Goal: Transaction & Acquisition: Purchase product/service

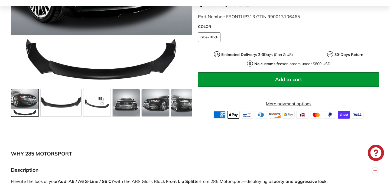
scroll to position [202, 0]
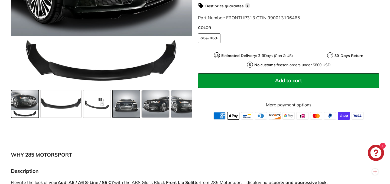
click at [135, 107] on span at bounding box center [126, 103] width 27 height 27
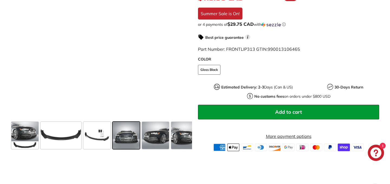
scroll to position [164, 0]
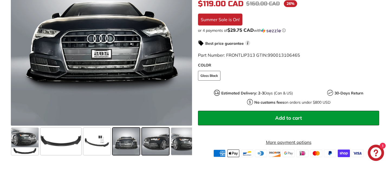
click at [155, 143] on span at bounding box center [155, 141] width 27 height 27
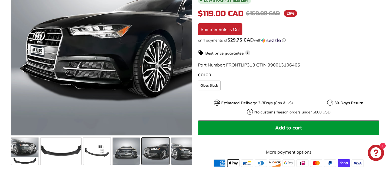
scroll to position [154, 0]
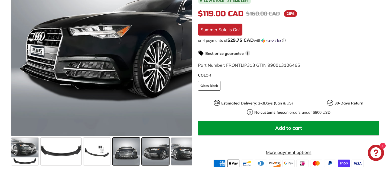
click at [127, 156] on span at bounding box center [126, 151] width 27 height 27
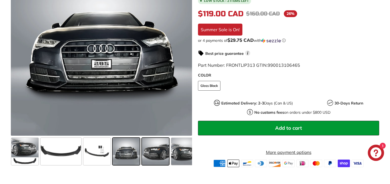
click at [152, 161] on span at bounding box center [155, 151] width 27 height 27
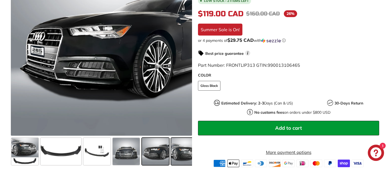
click at [176, 155] on span at bounding box center [184, 151] width 27 height 27
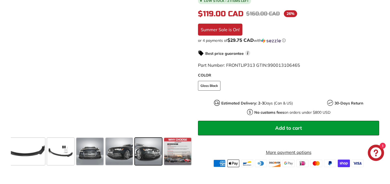
scroll to position [0, 37]
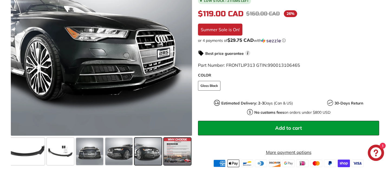
click at [173, 155] on span at bounding box center [177, 151] width 27 height 27
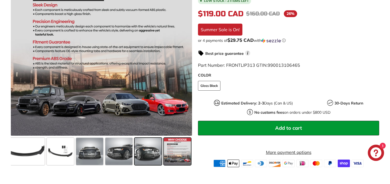
click at [134, 157] on div at bounding box center [147, 150] width 29 height 29
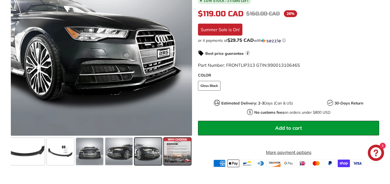
click at [174, 153] on span at bounding box center [177, 151] width 27 height 27
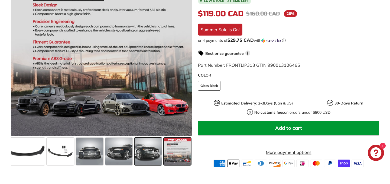
click at [138, 155] on span at bounding box center [148, 151] width 27 height 27
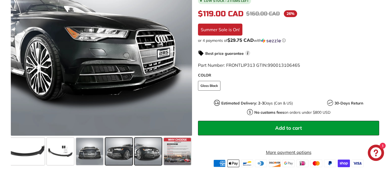
click at [121, 151] on span at bounding box center [118, 151] width 27 height 27
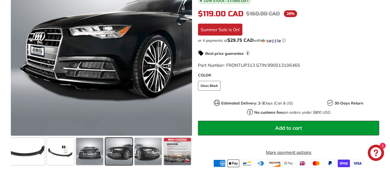
click at [106, 150] on span at bounding box center [118, 151] width 27 height 27
click at [94, 152] on span at bounding box center [89, 151] width 27 height 27
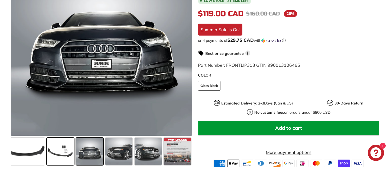
click at [71, 151] on span at bounding box center [60, 151] width 27 height 27
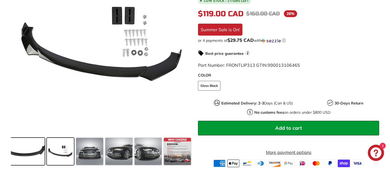
click at [27, 149] on span at bounding box center [24, 151] width 41 height 27
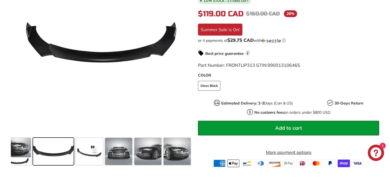
scroll to position [0, 0]
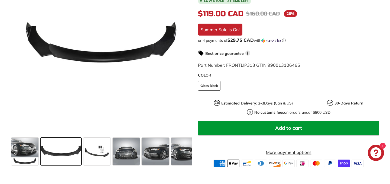
click at [26, 149] on span at bounding box center [24, 151] width 27 height 27
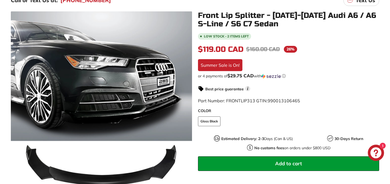
scroll to position [105, 0]
